Goal: Information Seeking & Learning: Learn about a topic

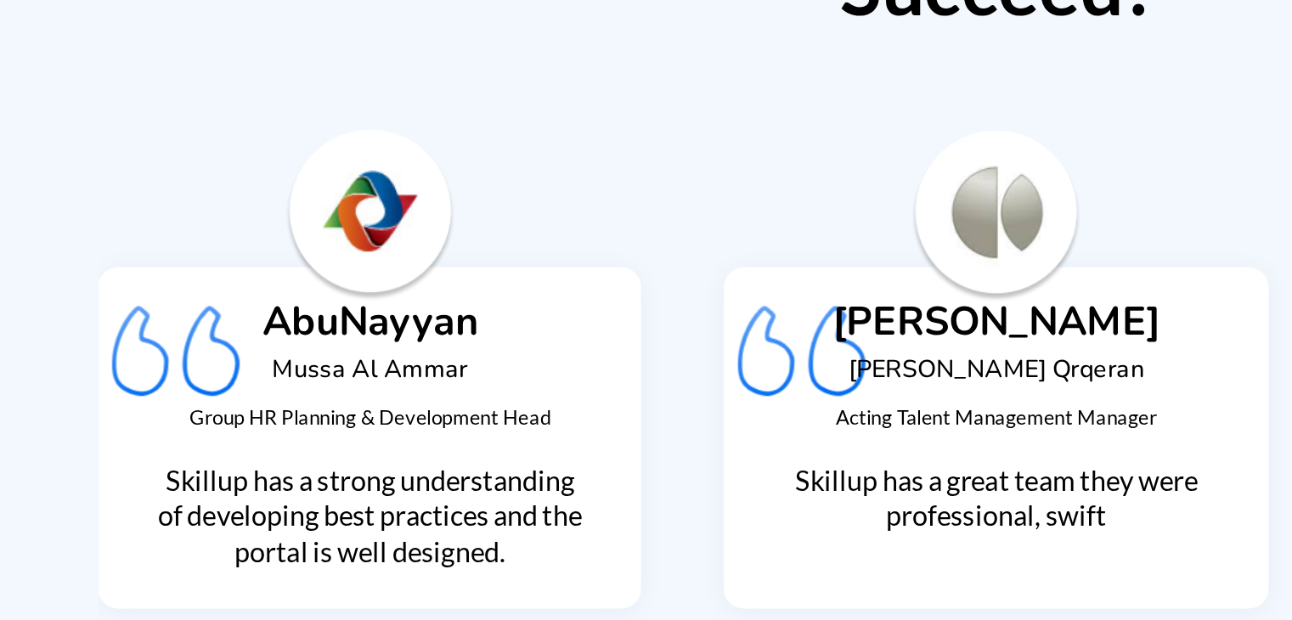
scroll to position [4112, 0]
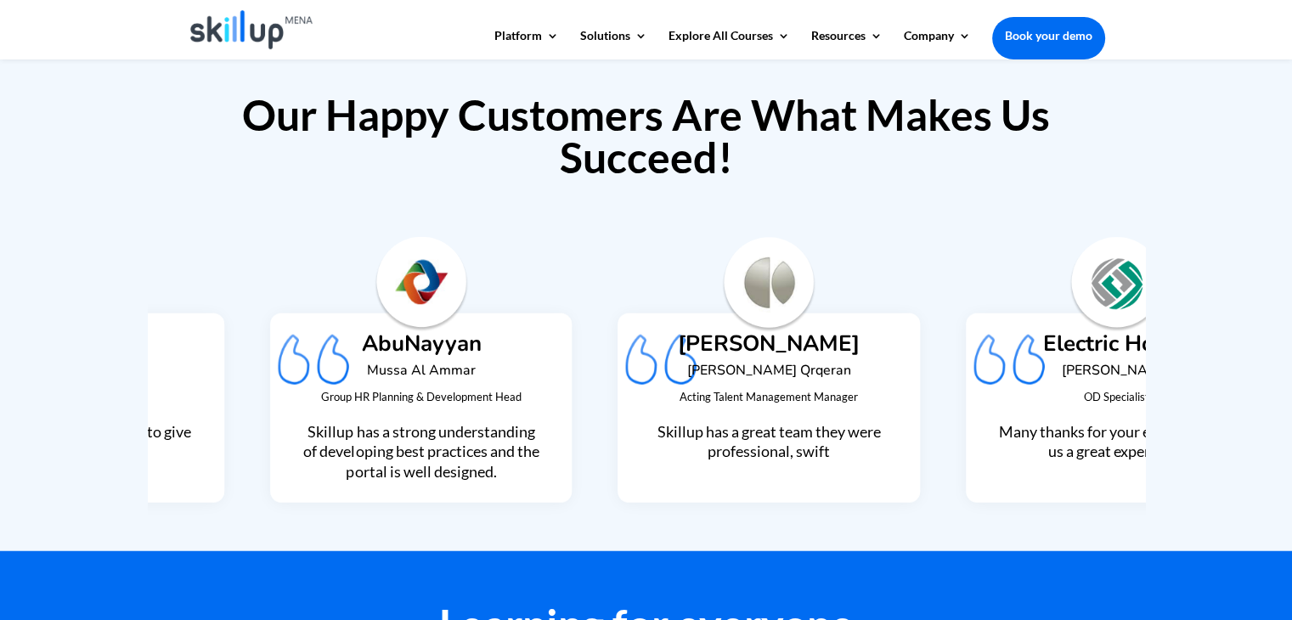
click at [731, 333] on h4 "Al khorayef" at bounding box center [769, 348] width 239 height 31
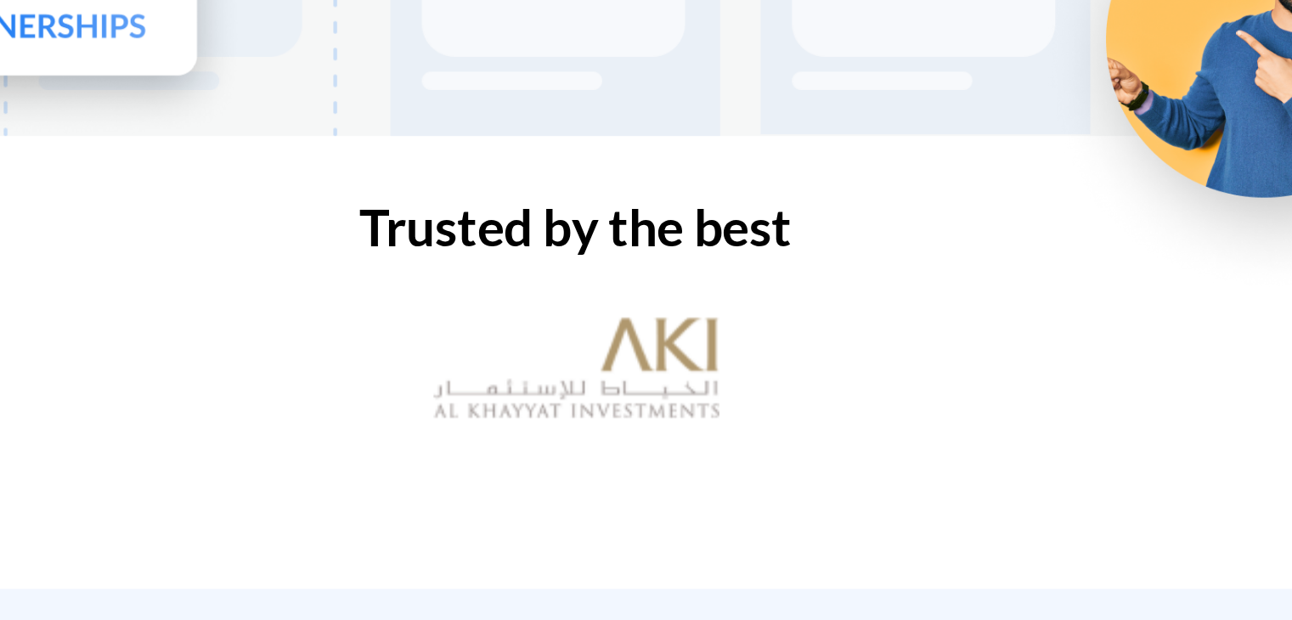
scroll to position [446, 0]
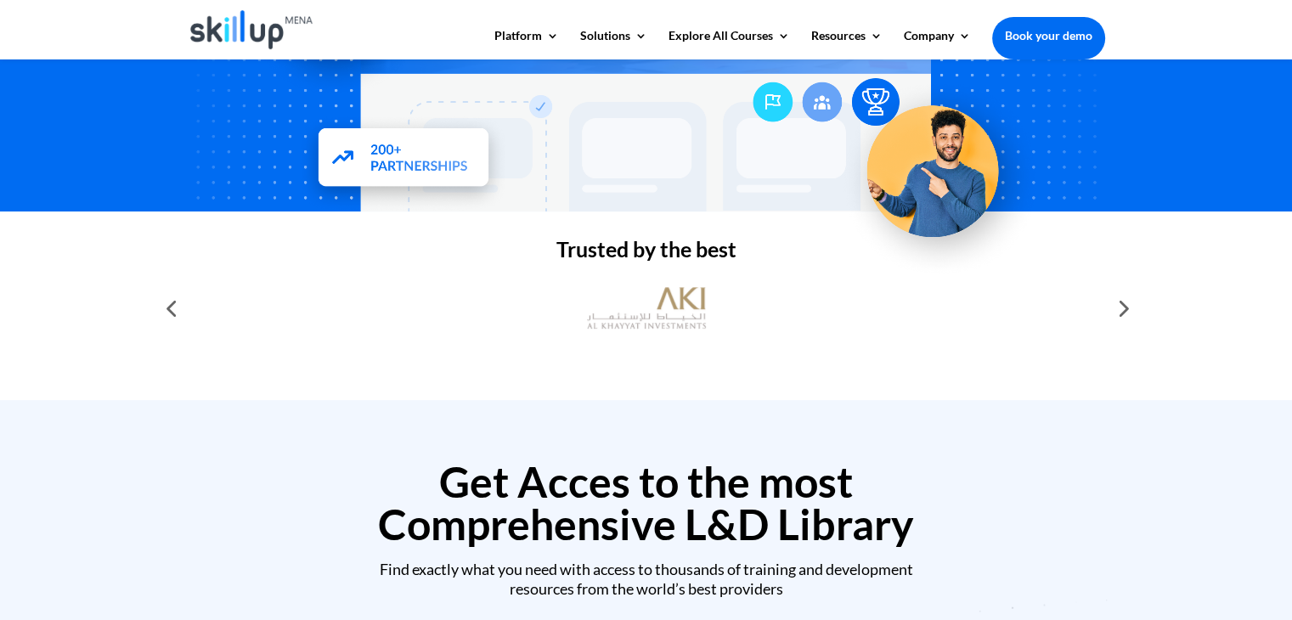
click at [1132, 291] on div at bounding box center [1122, 308] width 34 height 34
click at [1125, 291] on div at bounding box center [1122, 308] width 34 height 34
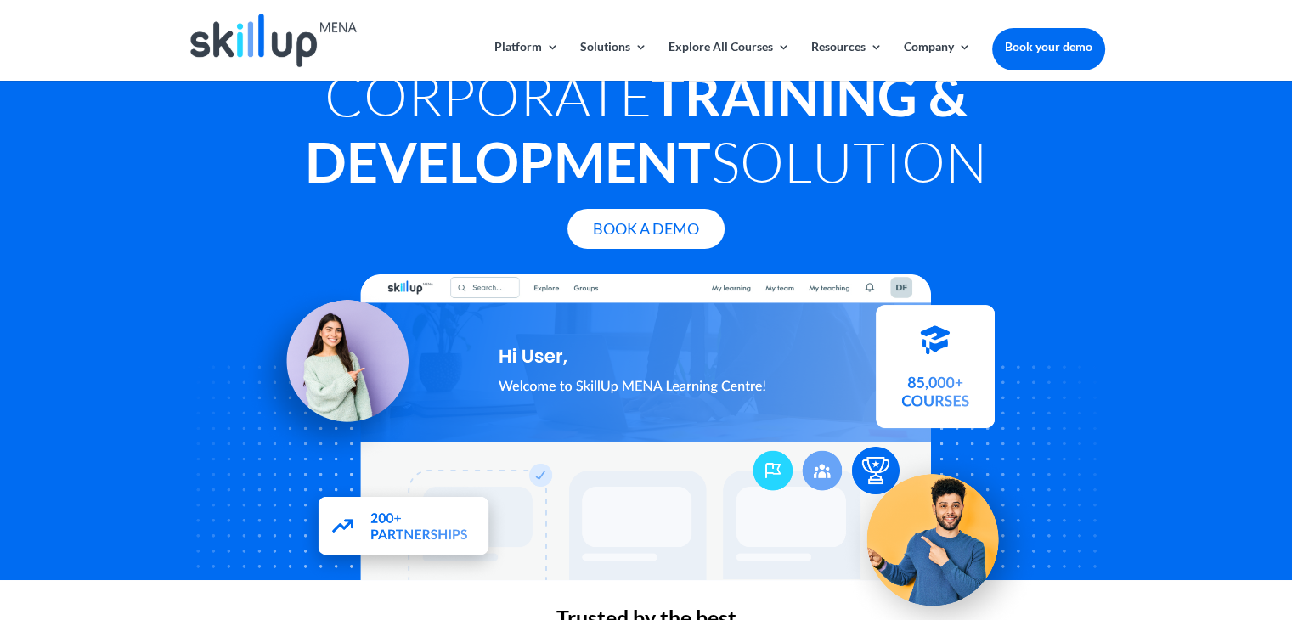
scroll to position [0, 0]
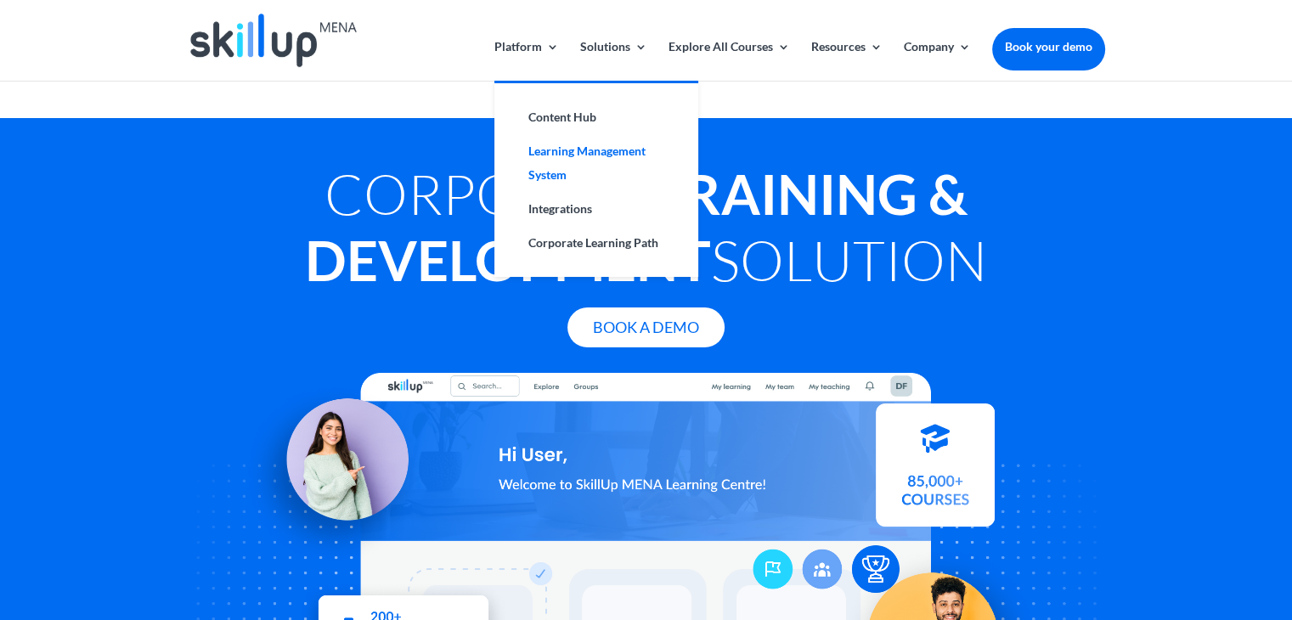
click at [568, 152] on link "Learning Management System" at bounding box center [596, 163] width 170 height 58
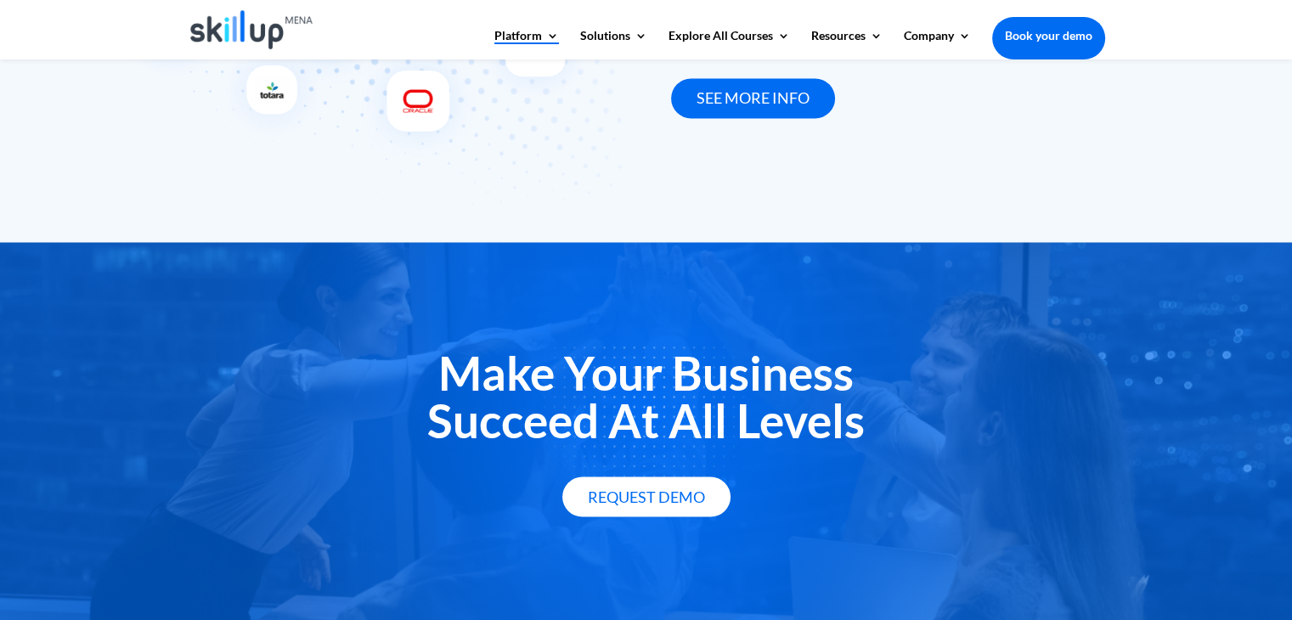
scroll to position [3123, 0]
